Goal: Task Accomplishment & Management: Complete application form

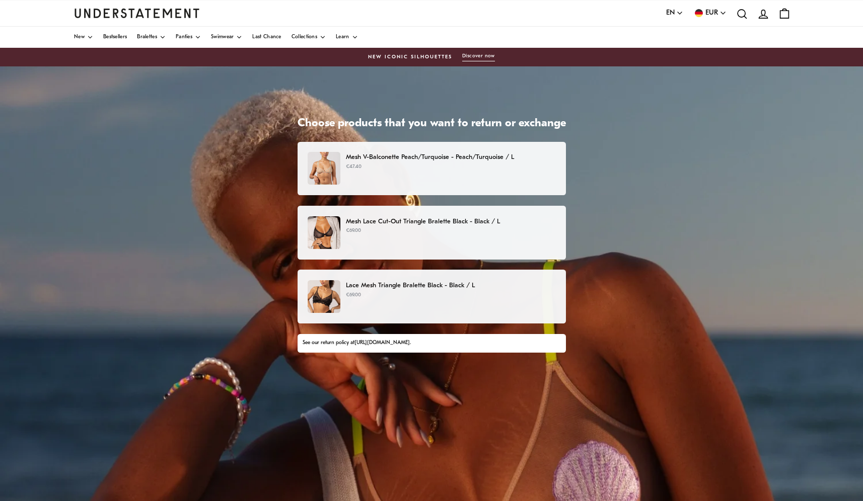
click at [349, 173] on div "Mesh V-Balconette Peach/Turquoise - Peach/Turquoise / L €47.40" at bounding box center [431, 168] width 247 height 33
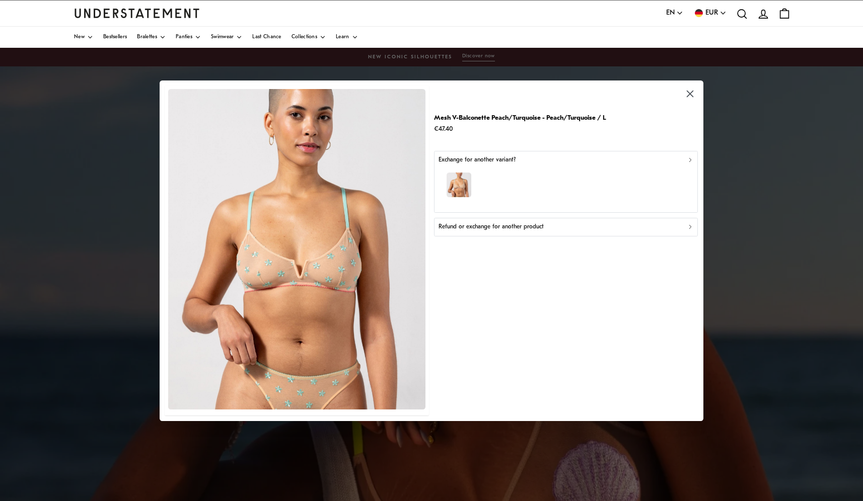
click at [688, 230] on div "Refund or exchange for another product" at bounding box center [565, 228] width 255 height 10
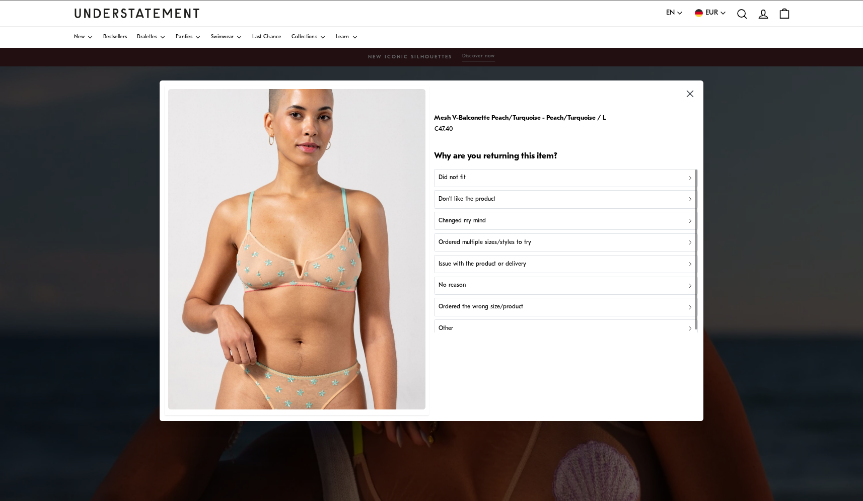
click at [518, 196] on div "Don't like the product" at bounding box center [565, 200] width 255 height 10
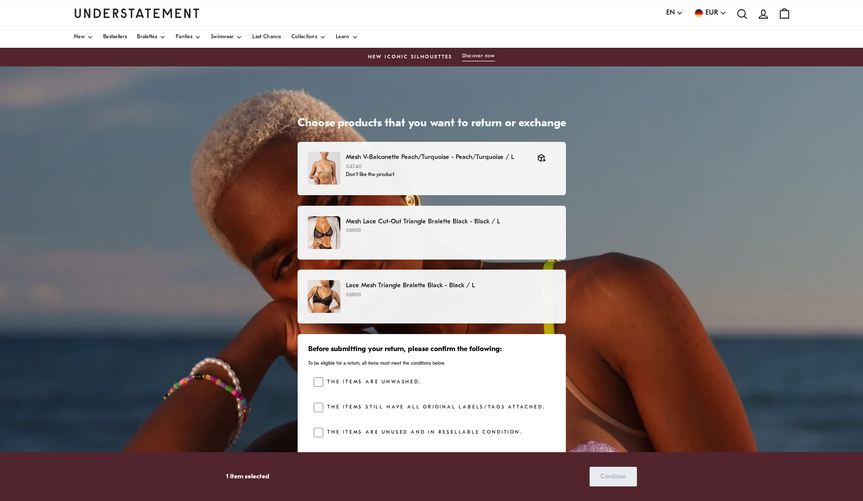
click at [523, 289] on p "Lace Mesh Triangle Bralette Black - Black / L" at bounding box center [450, 285] width 209 height 11
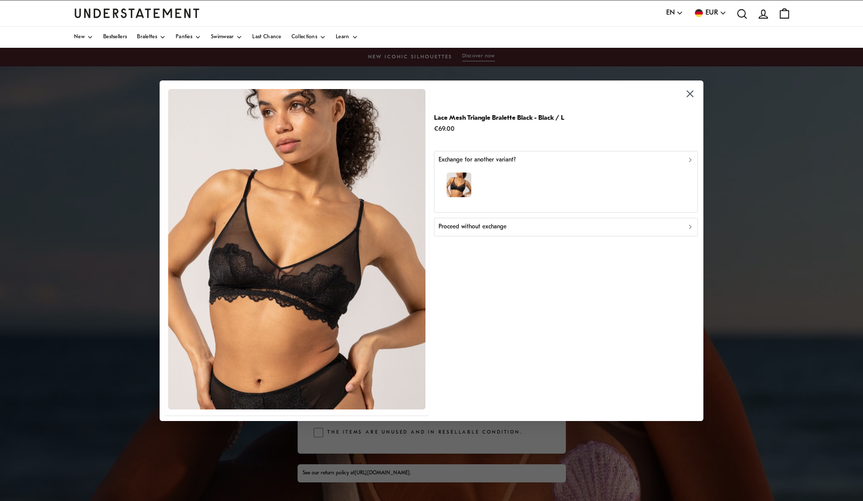
click at [569, 226] on div "Proceed without exchange" at bounding box center [565, 228] width 255 height 10
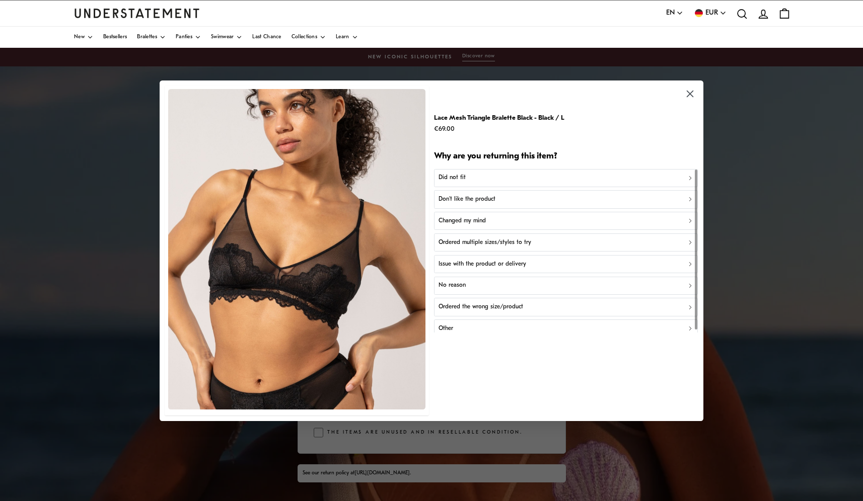
click at [518, 199] on div "Don't like the product" at bounding box center [565, 200] width 255 height 10
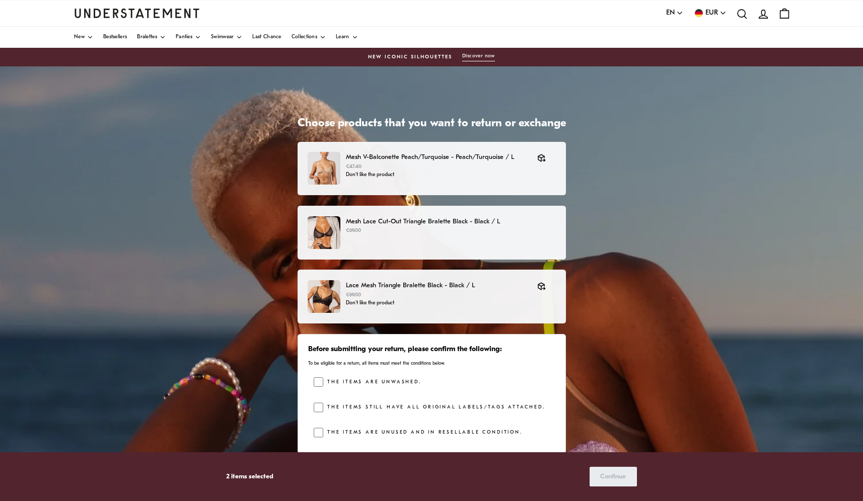
scroll to position [36, 0]
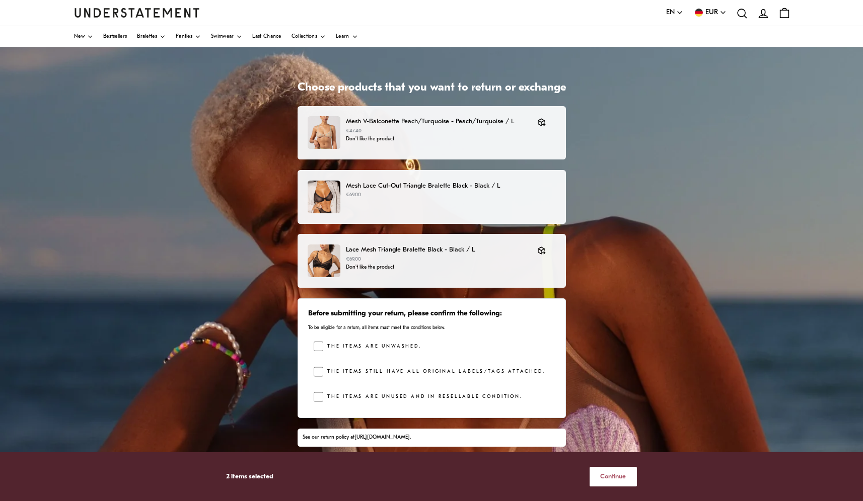
click at [620, 475] on span "Continue" at bounding box center [613, 477] width 26 height 19
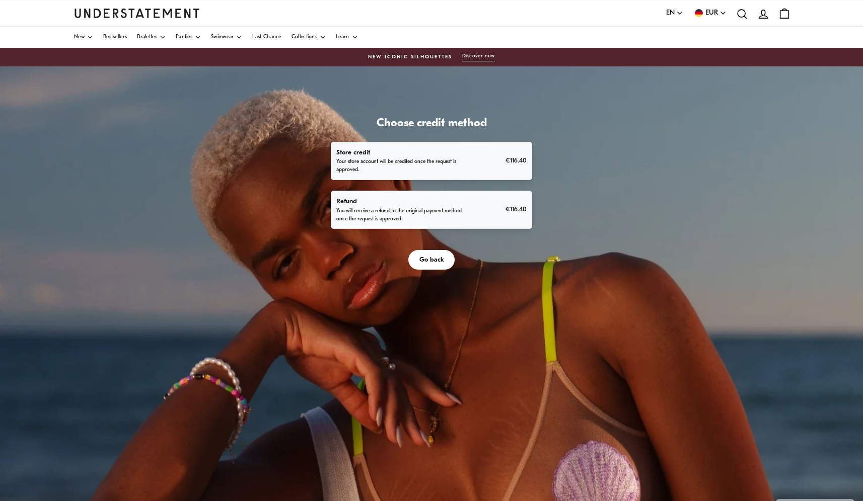
click at [526, 224] on div "Refund You will receive a refund to the original payment method once the reques…" at bounding box center [431, 209] width 190 height 27
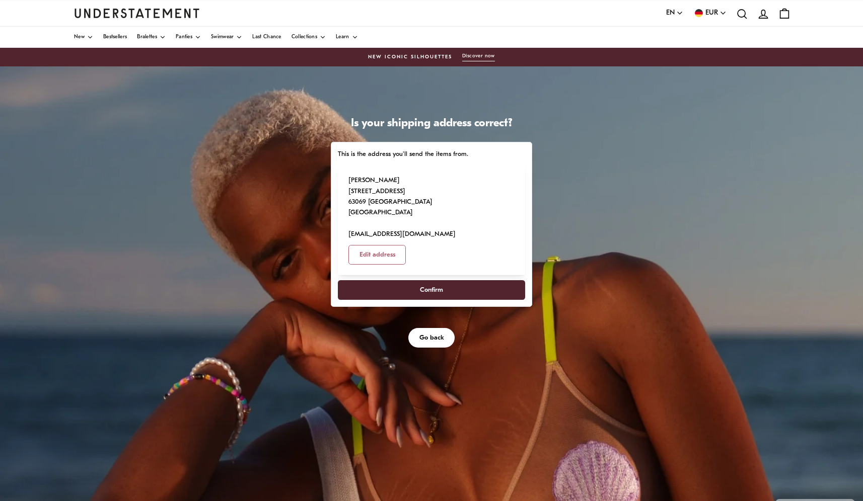
click at [443, 300] on span "Confirm" at bounding box center [431, 290] width 23 height 19
select select "**"
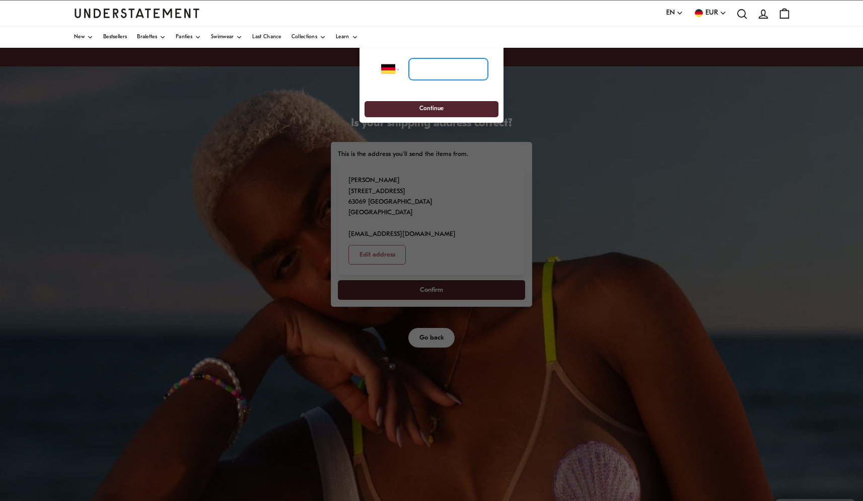
click at [458, 69] on input "tel" at bounding box center [448, 69] width 79 height 22
click at [449, 71] on input "tel" at bounding box center [448, 69] width 79 height 22
click at [438, 110] on span "Continue" at bounding box center [431, 110] width 24 height 16
click at [437, 108] on span "Continue" at bounding box center [431, 110] width 24 height 16
click at [436, 68] on input "tel" at bounding box center [448, 69] width 79 height 22
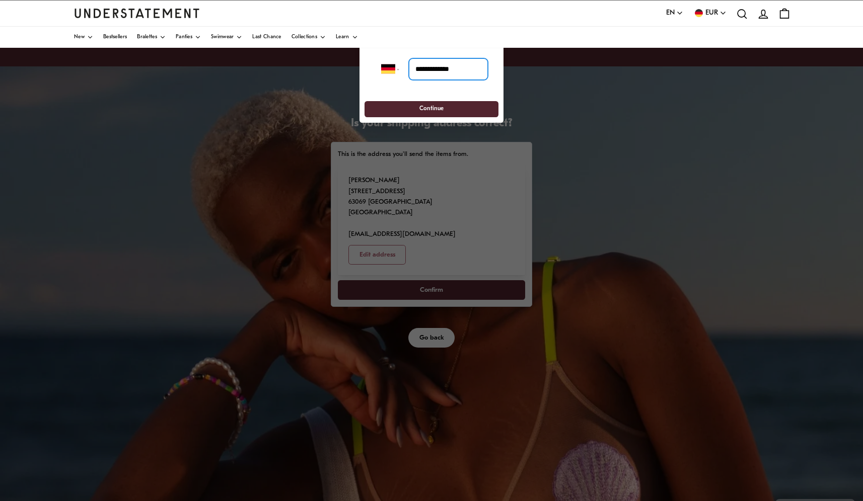
type input "**********"
click at [436, 107] on span "Continue" at bounding box center [431, 110] width 24 height 16
click at [436, 111] on span "Continue" at bounding box center [431, 110] width 24 height 16
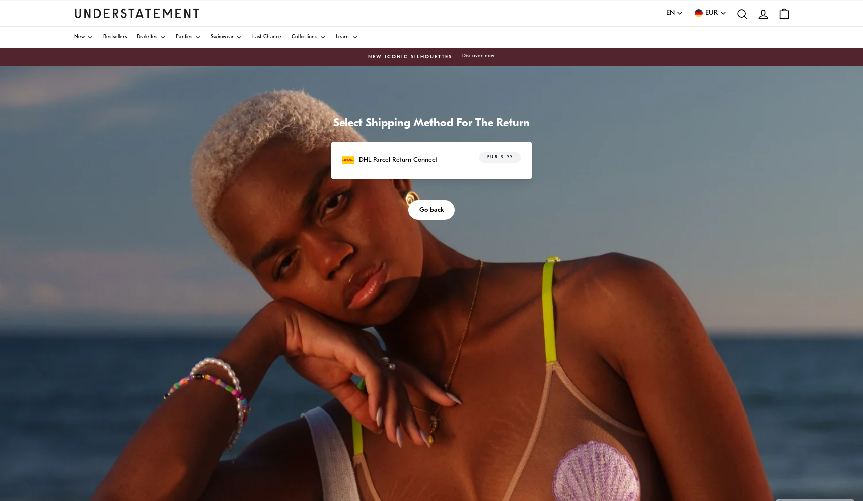
click at [437, 166] on p "DHL Parcel Return Connect" at bounding box center [398, 160] width 78 height 11
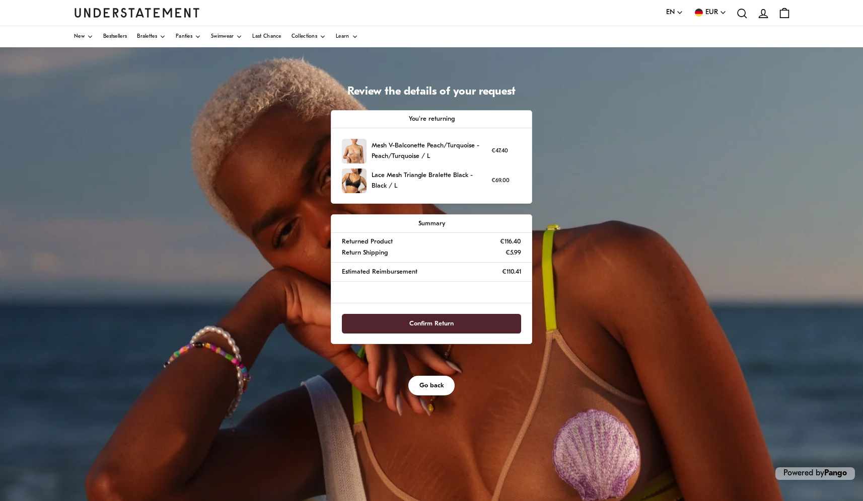
scroll to position [48, 0]
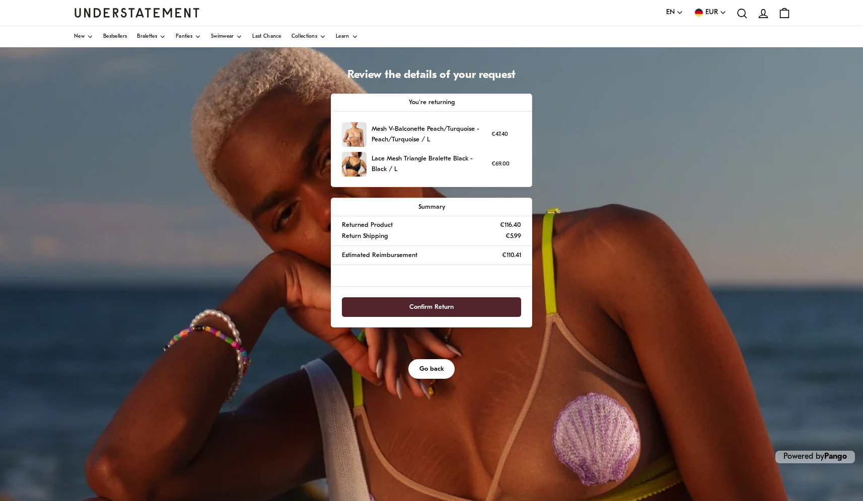
click at [454, 317] on span "Confirm Return" at bounding box center [431, 307] width 44 height 19
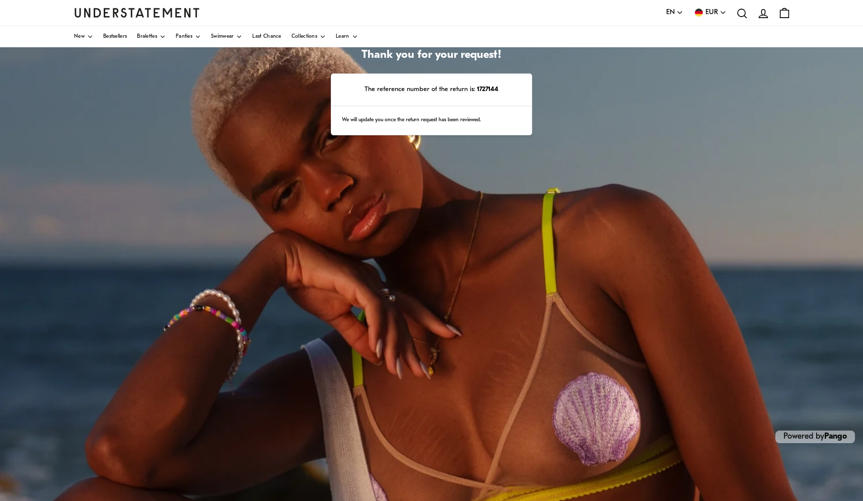
scroll to position [68, 0]
